Goal: Task Accomplishment & Management: Use online tool/utility

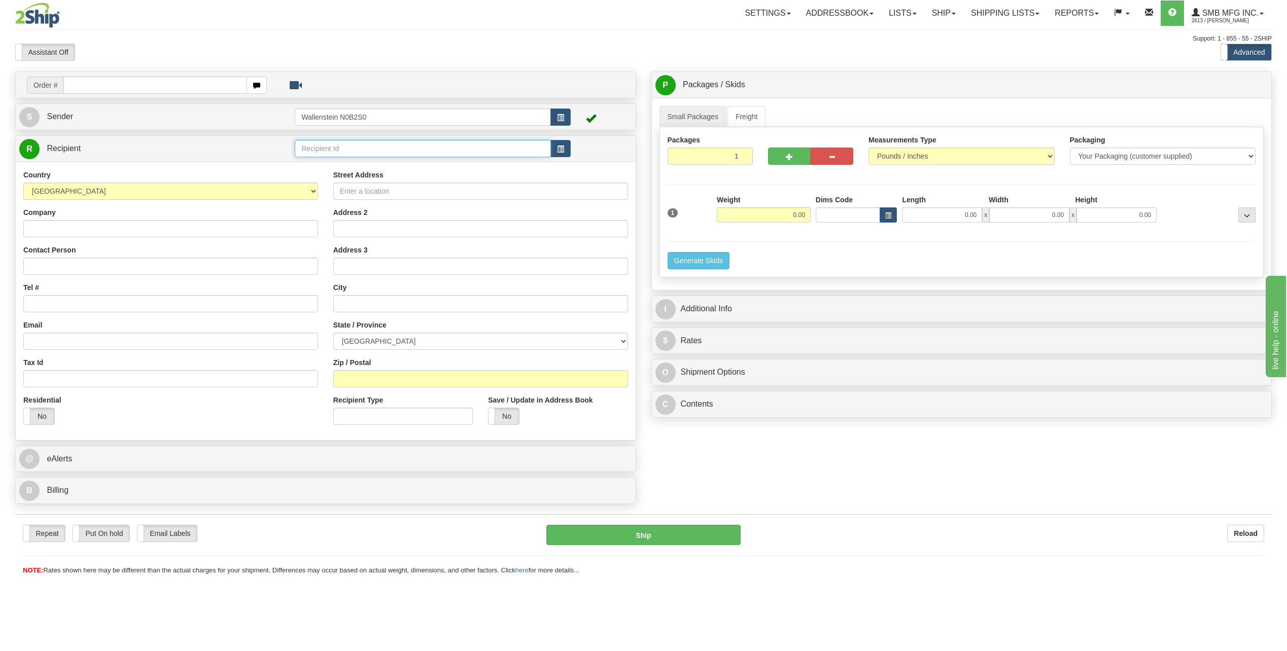
click at [357, 150] on input "text" at bounding box center [423, 148] width 256 height 17
type input "c"
type input "a"
click at [388, 301] on input "text" at bounding box center [480, 303] width 295 height 17
paste input "Saint-Hyacinthe"
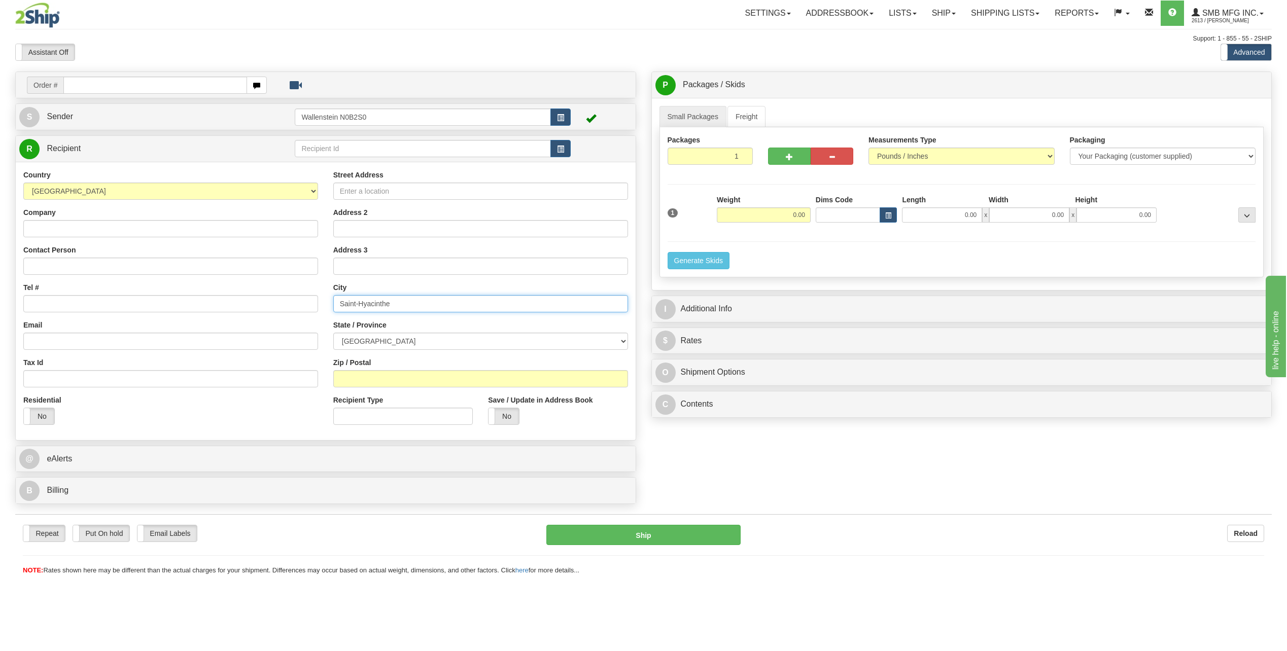
type input "Saint-Hyacinthe"
click at [393, 344] on select "ALBERTA BRITISH COLUMBIA MANITOBA NEW BRUNSWICK NEWFOUNDLAND NOVA SCOTIA NUNAVU…" at bounding box center [480, 341] width 295 height 17
select select "QC"
click at [333, 333] on select "ALBERTA BRITISH COLUMBIA MANITOBA NEW BRUNSWICK NEWFOUNDLAND NOVA SCOTIA NUNAVU…" at bounding box center [480, 341] width 295 height 17
click at [388, 379] on input "Zip / Postal" at bounding box center [480, 378] width 295 height 17
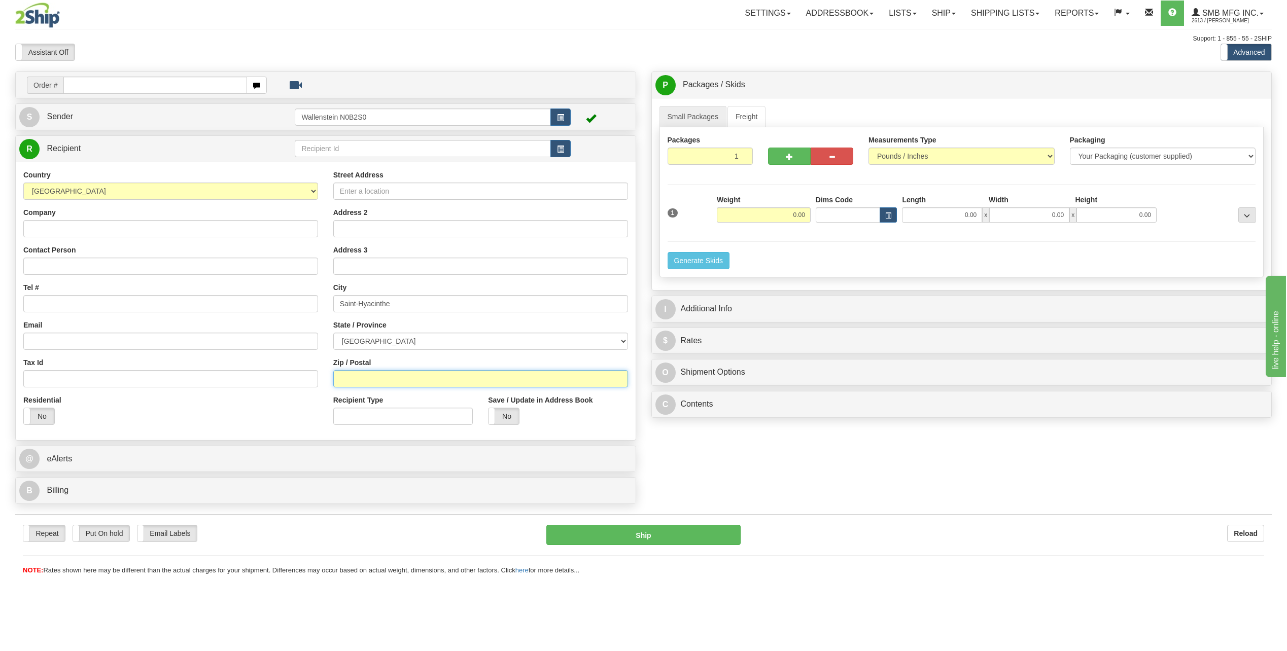
paste input "J2R0A3"
type input "J2R0A3"
type input "SAINT-HYACINTHE"
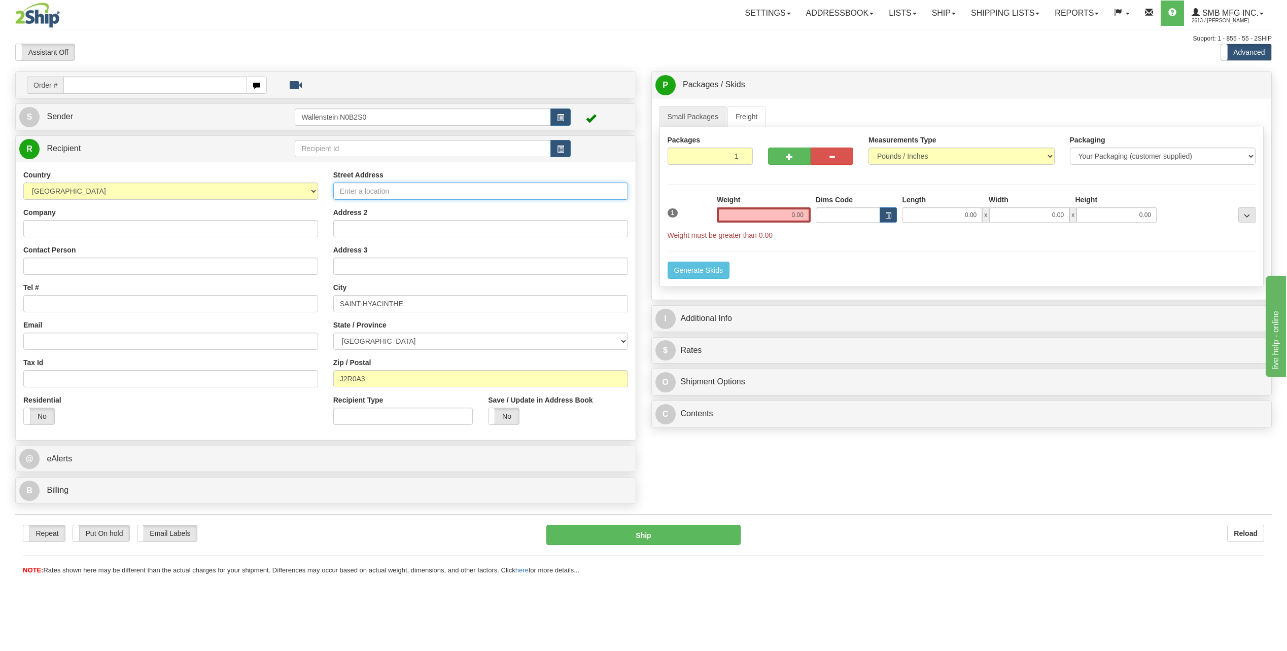
click at [361, 190] on input "Street Address" at bounding box center [480, 191] width 295 height 17
paste input "8550 Emilien Letarte"
type input "8550 Emilien Letarte"
click at [194, 230] on input "Company" at bounding box center [170, 228] width 295 height 17
type input "test"
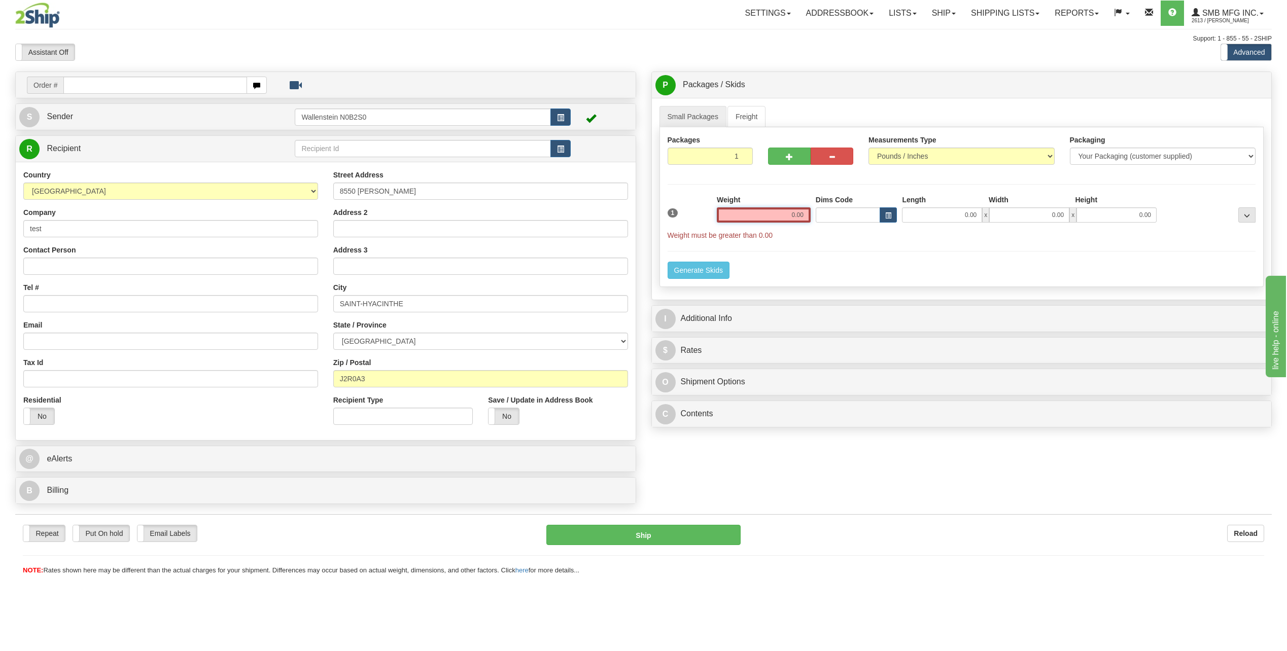
click at [752, 214] on input "0.00" at bounding box center [764, 215] width 94 height 15
type input "500.00"
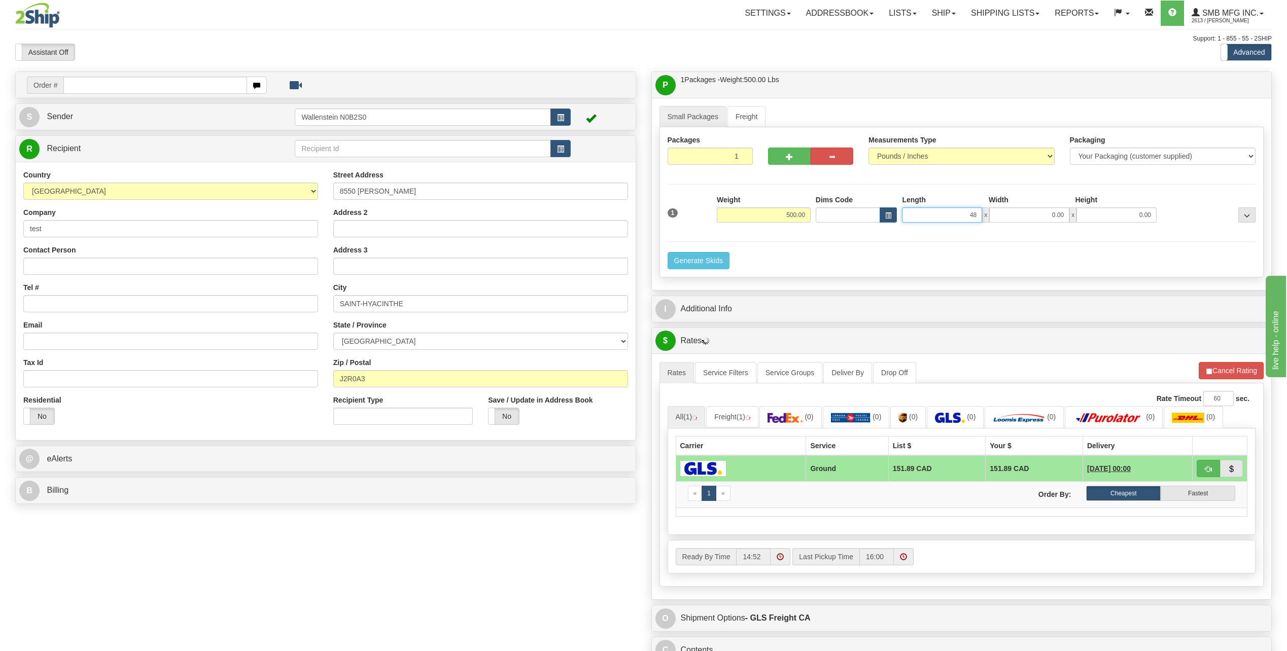
type input "48.00"
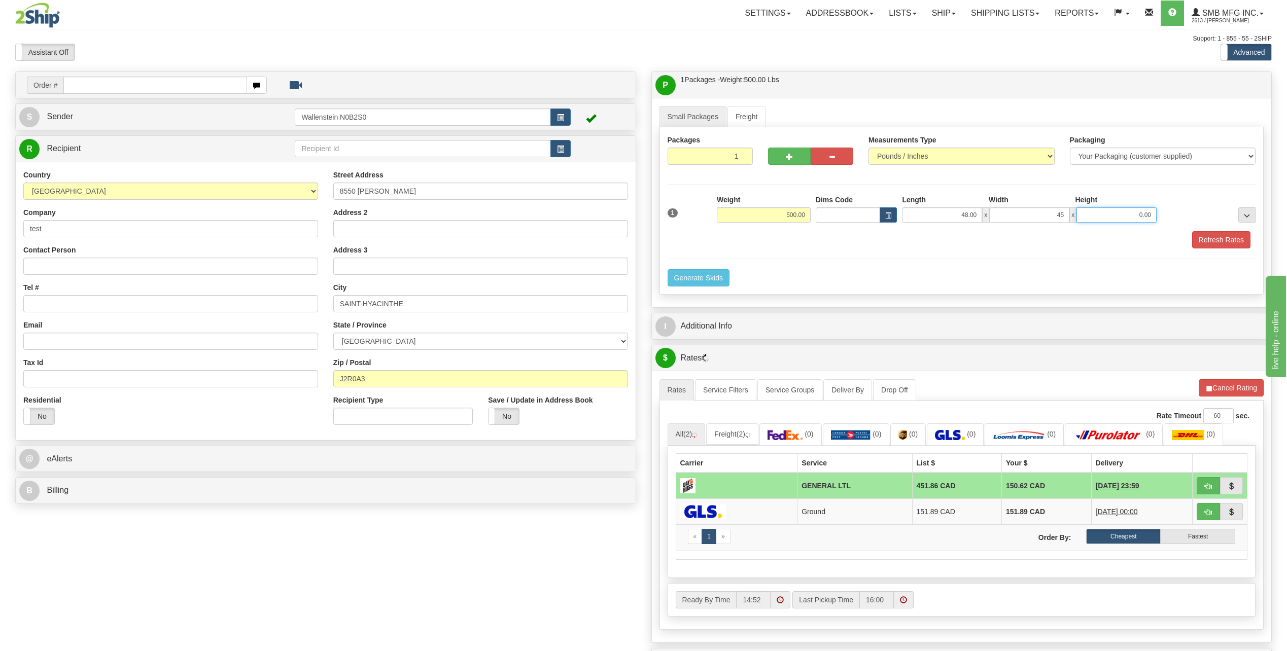
type input "45.00"
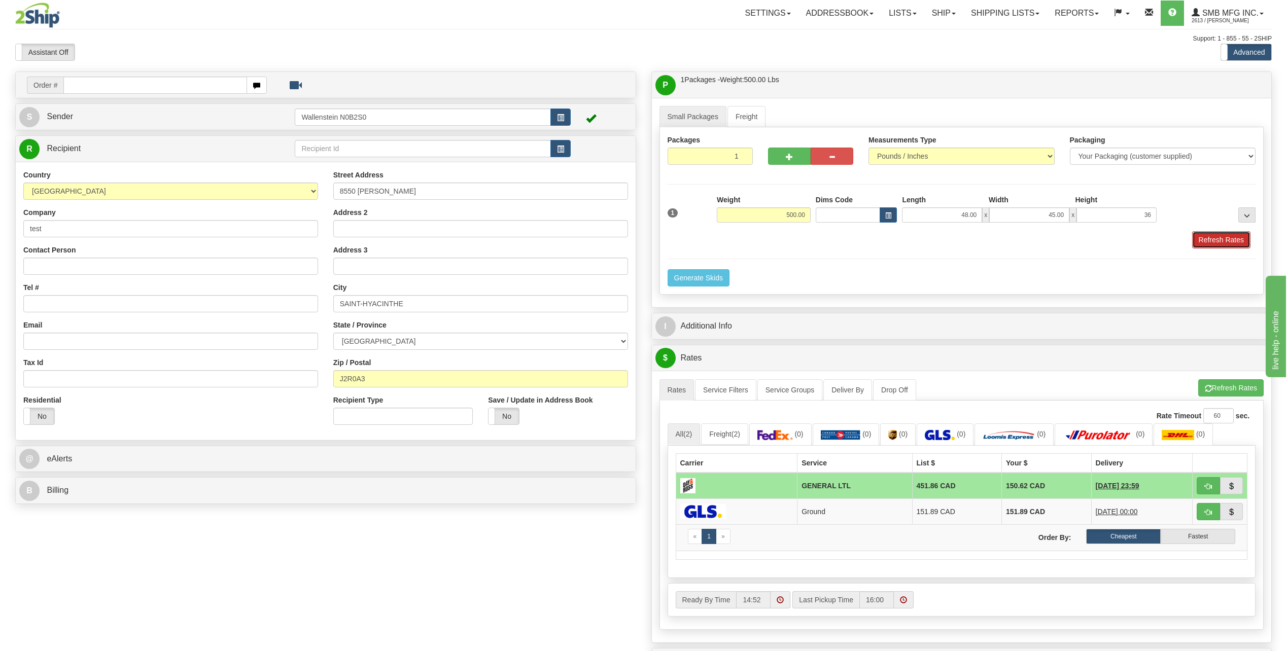
type input "36.00"
click at [1209, 237] on button "Refresh Rates" at bounding box center [1221, 239] width 58 height 17
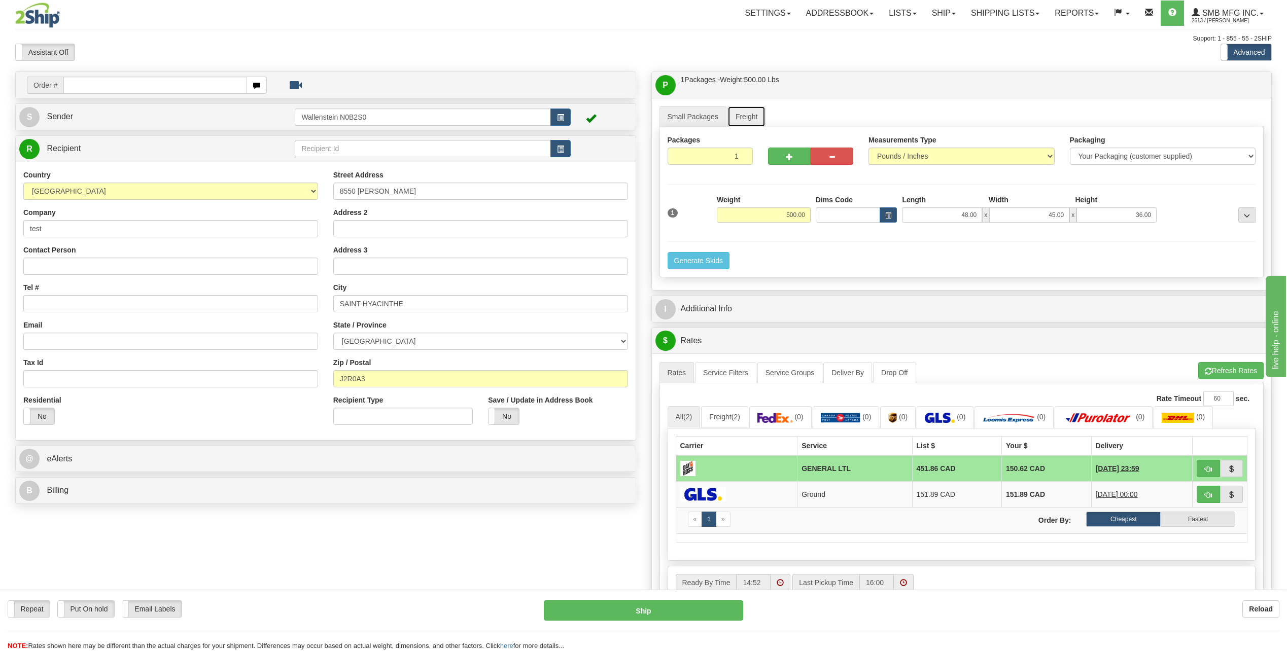
click at [753, 119] on link "Freight" at bounding box center [747, 116] width 39 height 21
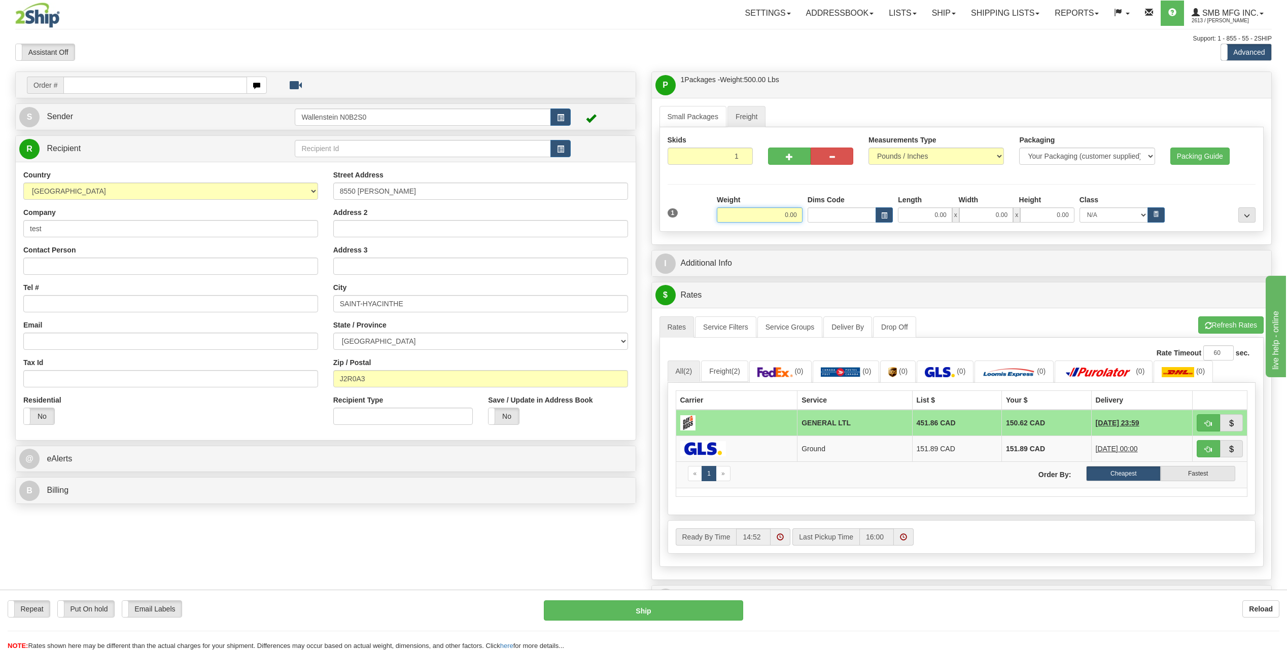
click at [763, 220] on input "0.00" at bounding box center [760, 215] width 86 height 15
type input "500.00"
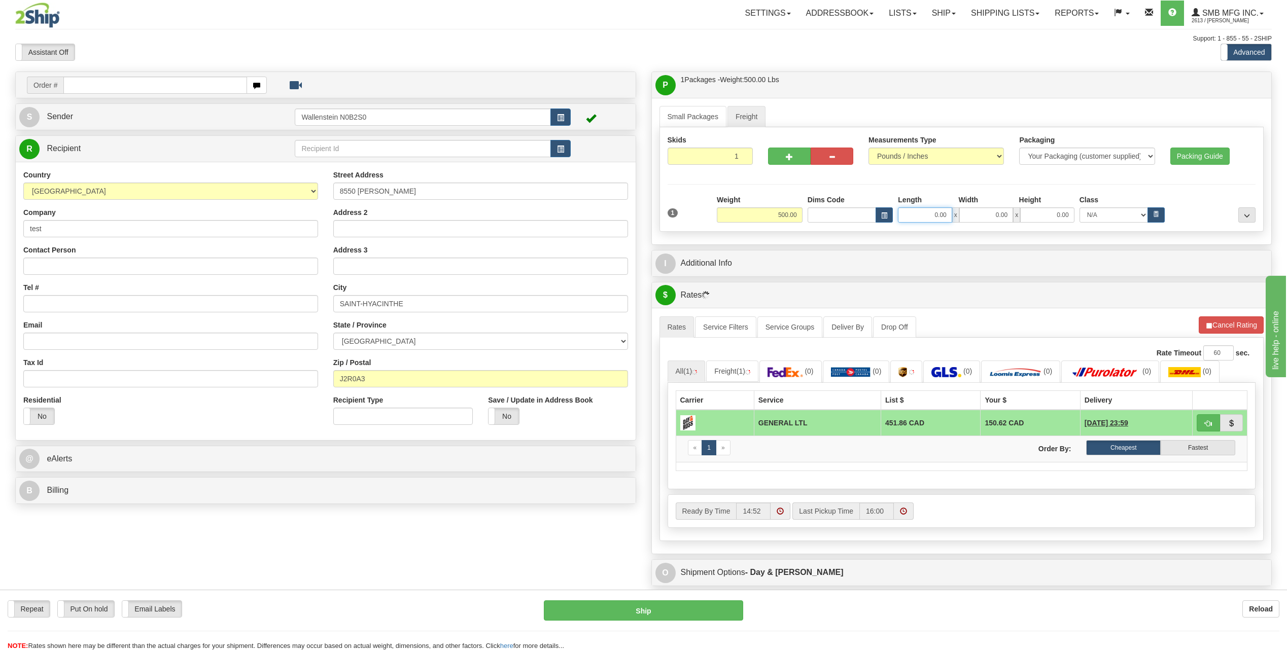
click at [918, 219] on input "0.00" at bounding box center [925, 215] width 54 height 15
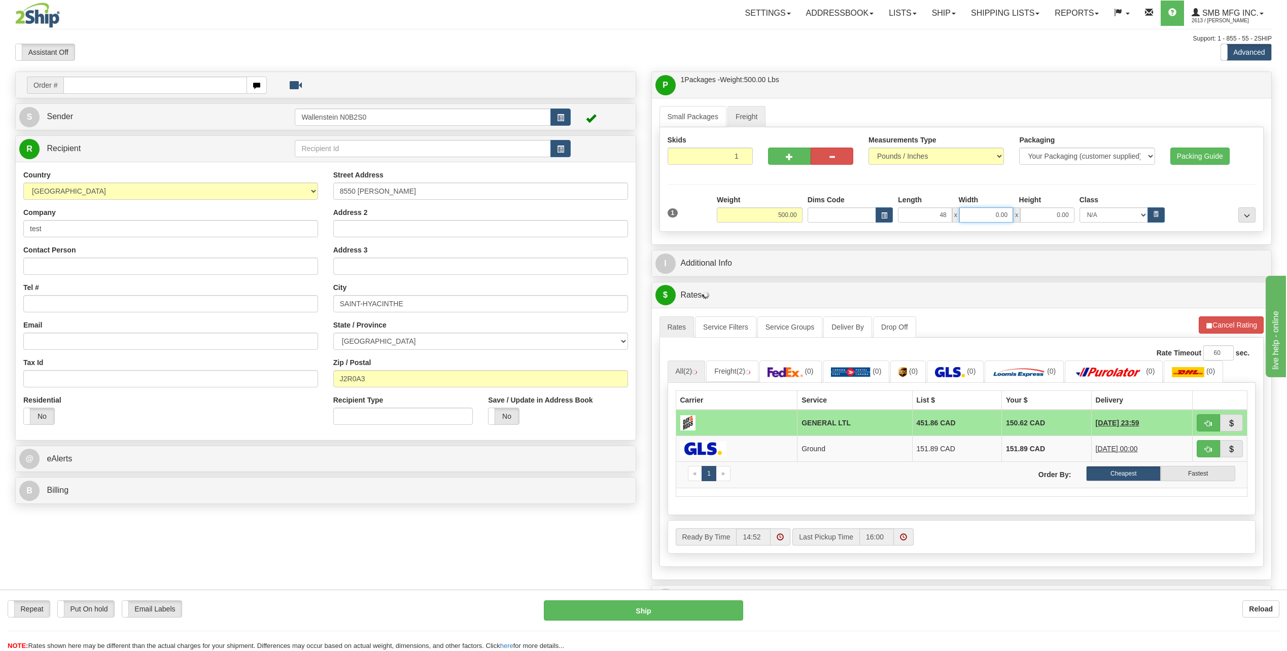
type input "48.00"
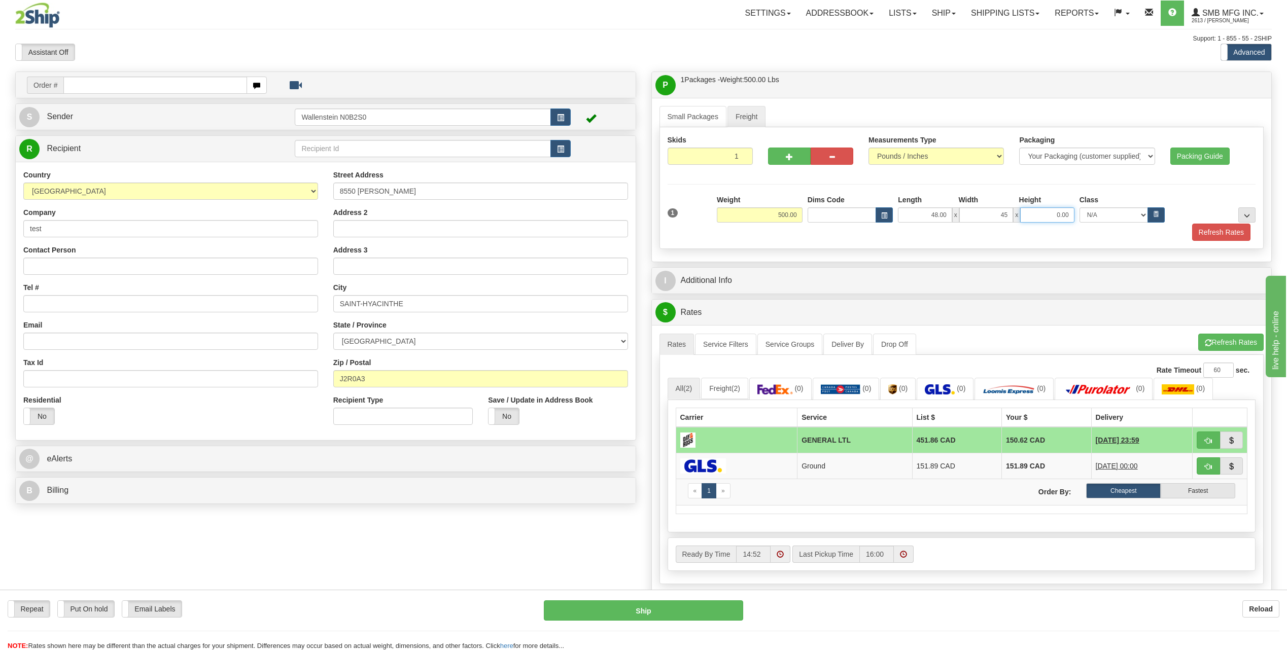
type input "45.00"
type input "36.00"
click at [1216, 233] on button "Refresh Rates" at bounding box center [1221, 232] width 58 height 17
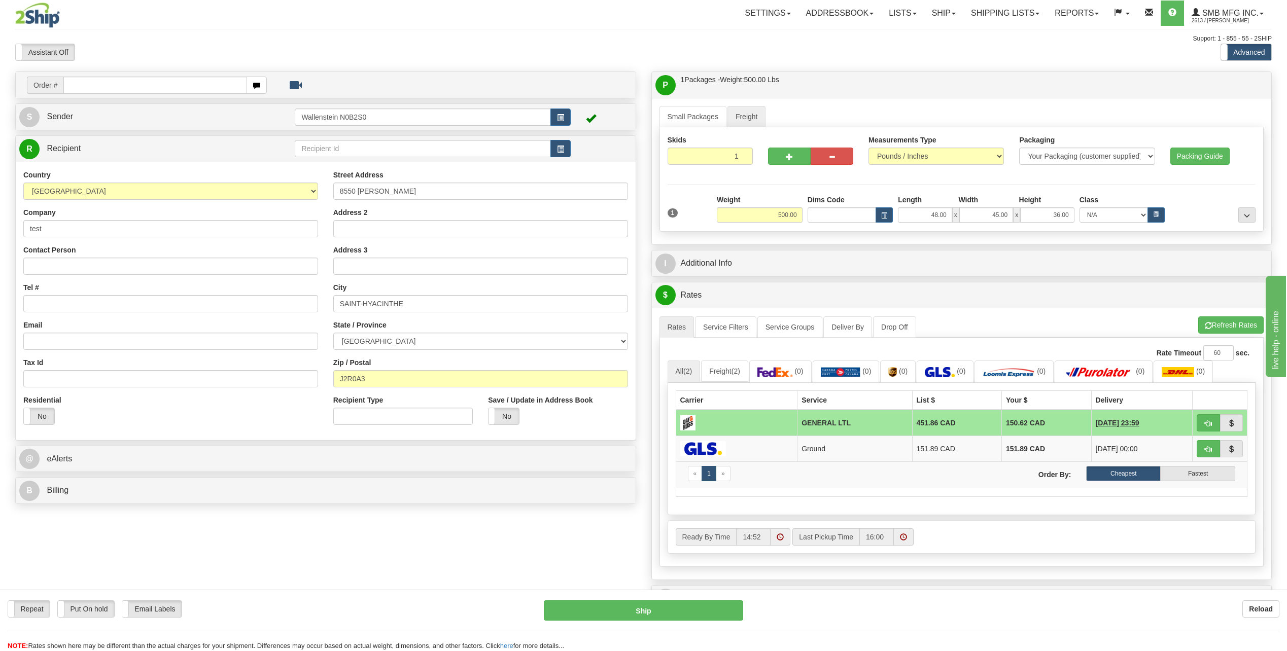
click at [877, 278] on div "P Packages / Skids 1 Packages - Weight: 500.00 Lbs 1 Skids - Weight: NaN Lbs Sh…" at bounding box center [962, 360] width 636 height 577
click at [932, 20] on link "Ship" at bounding box center [943, 13] width 39 height 25
click at [919, 33] on link "Ship Screen" at bounding box center [917, 35] width 92 height 13
